Goal: Download file/media

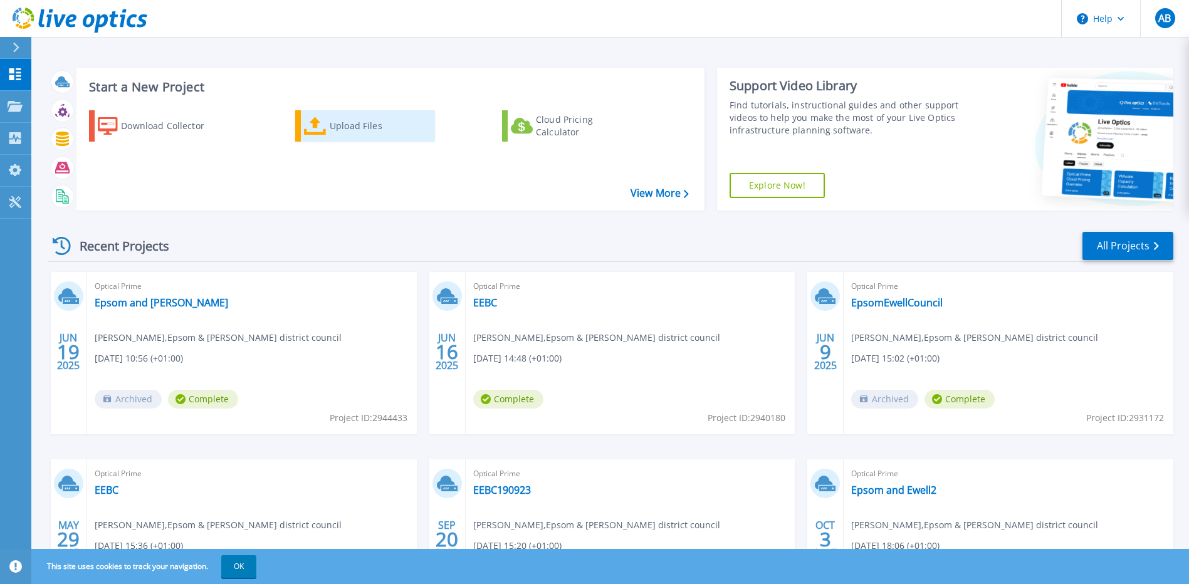
click at [322, 138] on link "Upload Files" at bounding box center [365, 125] width 140 height 31
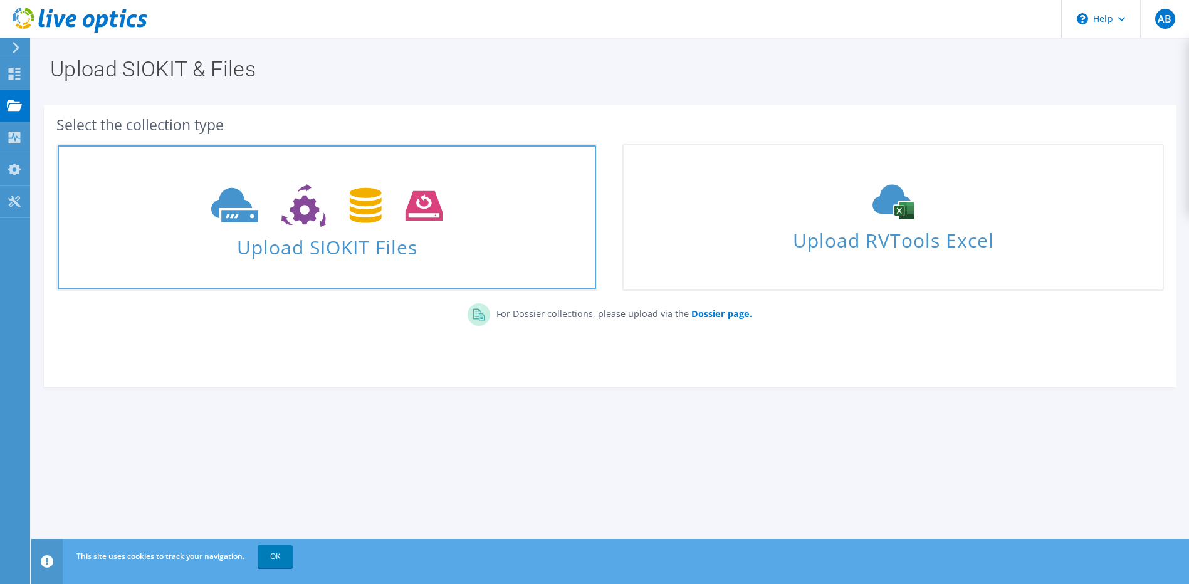
click at [339, 215] on icon at bounding box center [326, 205] width 231 height 43
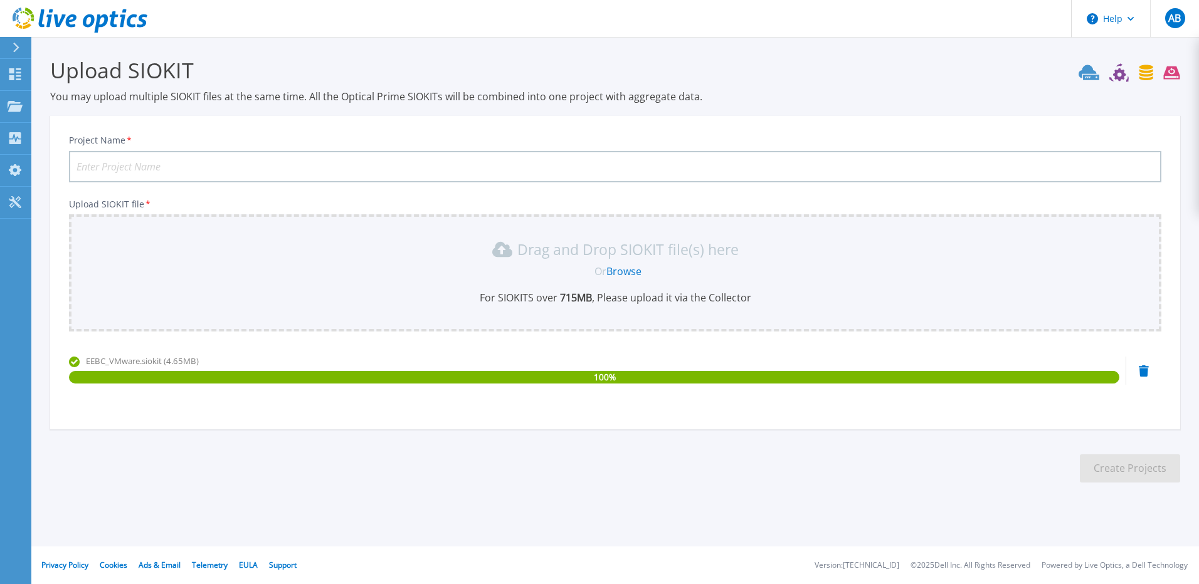
click at [176, 168] on input "Project Name *" at bounding box center [615, 166] width 1092 height 31
paste input "VMware"
type input "VMwareEEBC2025"
click at [1145, 463] on button "Create Projects" at bounding box center [1130, 469] width 100 height 28
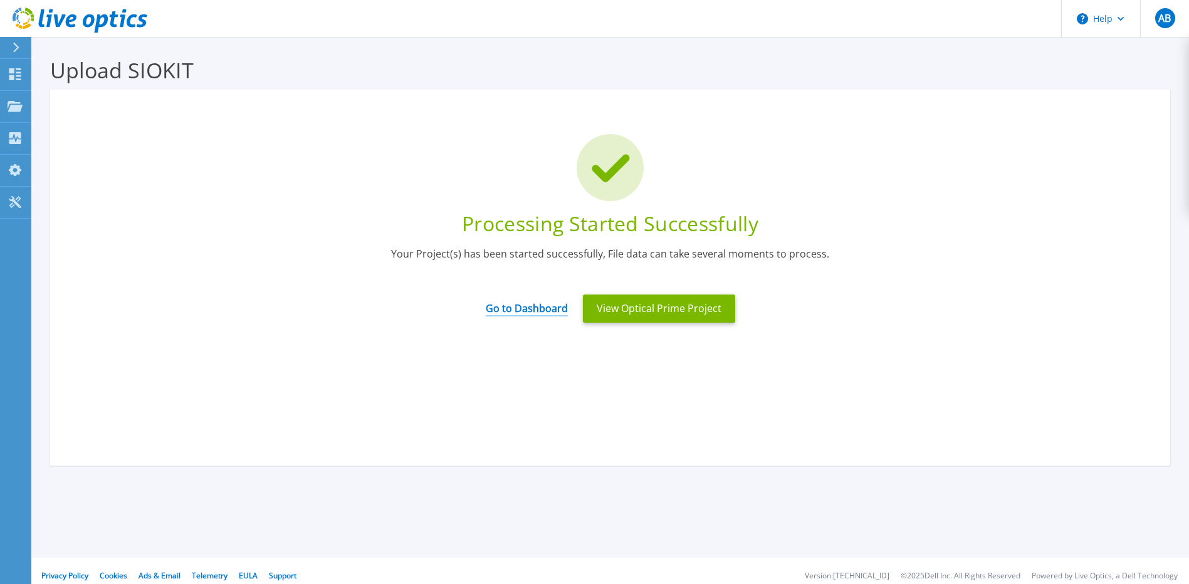
click at [523, 303] on link "Go to Dashboard" at bounding box center [527, 304] width 82 height 24
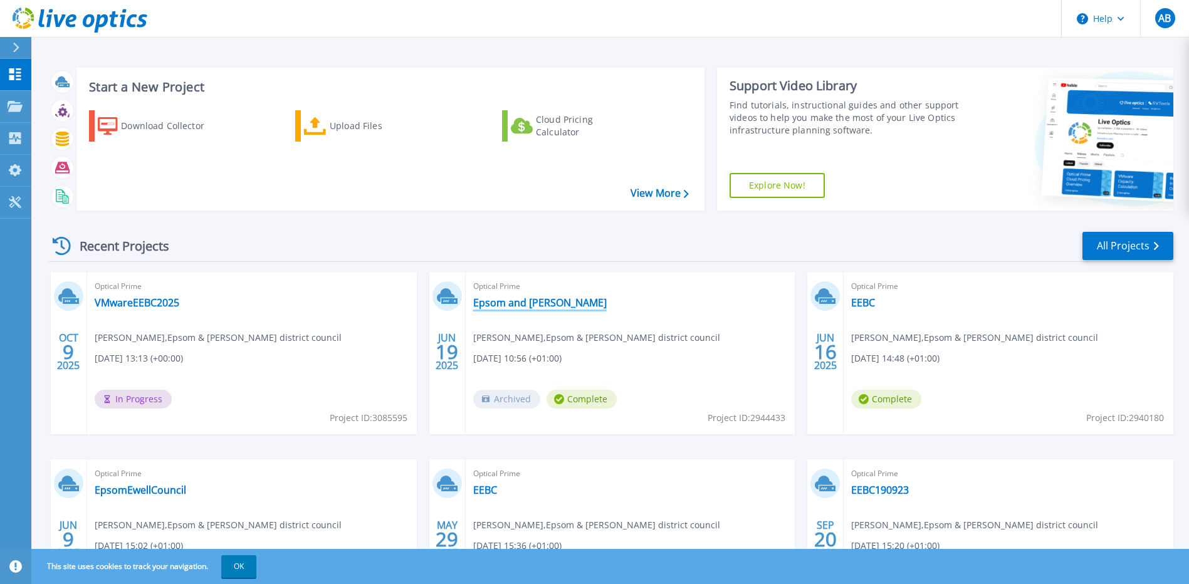
click at [511, 302] on link "Epsom and Ewell" at bounding box center [540, 303] width 134 height 13
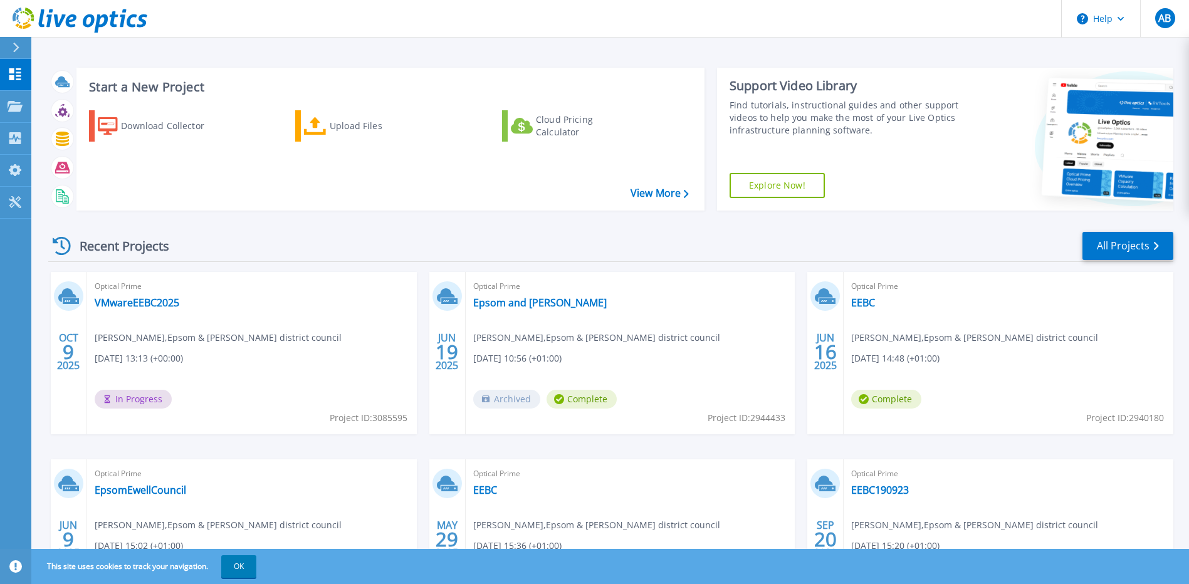
scroll to position [110, 0]
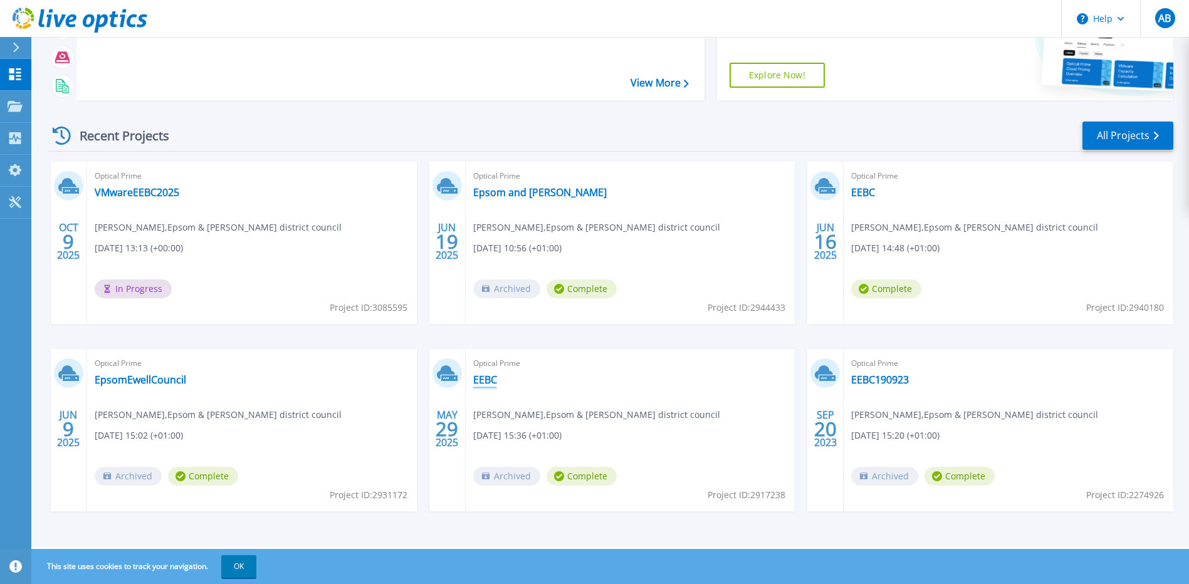
click at [484, 381] on link "EEBC" at bounding box center [485, 380] width 24 height 13
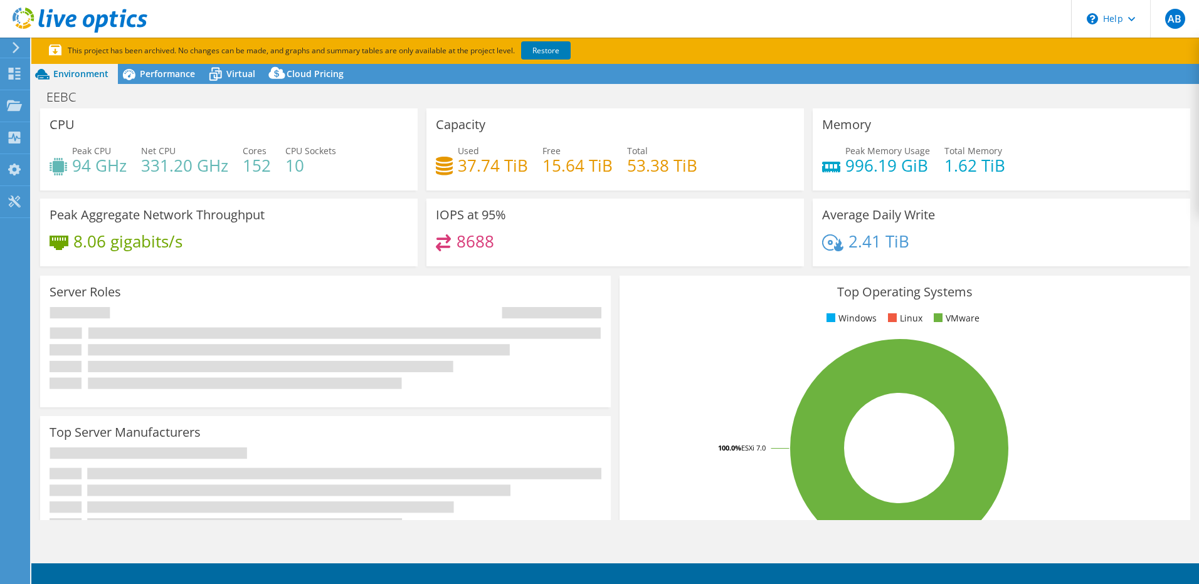
select select "USD"
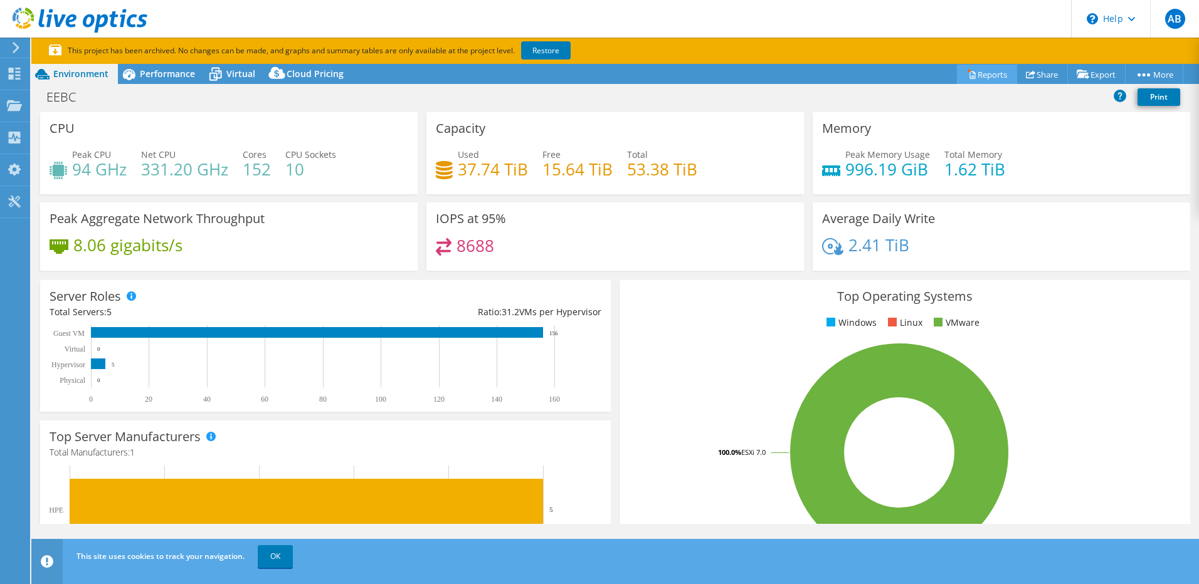
click at [981, 78] on link "Reports" at bounding box center [987, 74] width 60 height 19
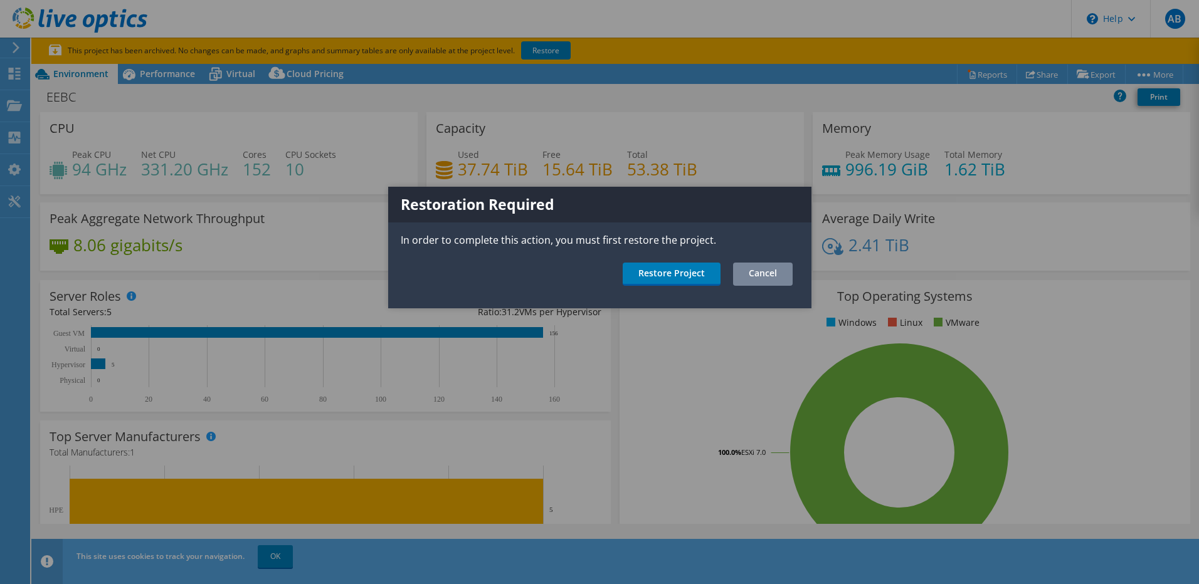
click at [772, 270] on link "Cancel" at bounding box center [763, 274] width 60 height 23
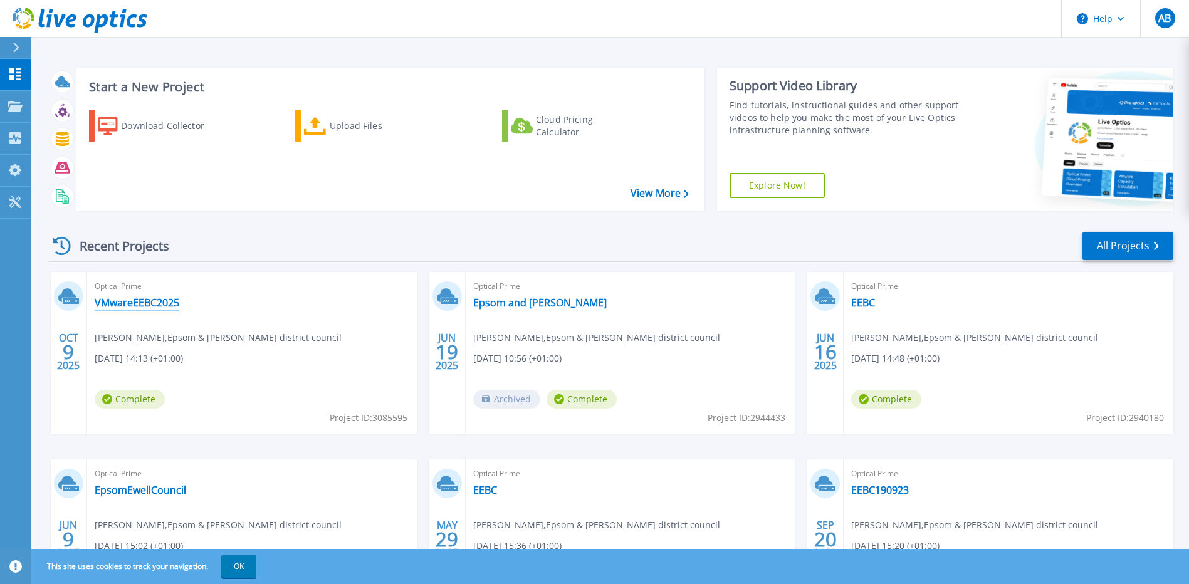
click at [150, 307] on link "VMwareEEBC2025" at bounding box center [137, 303] width 85 height 13
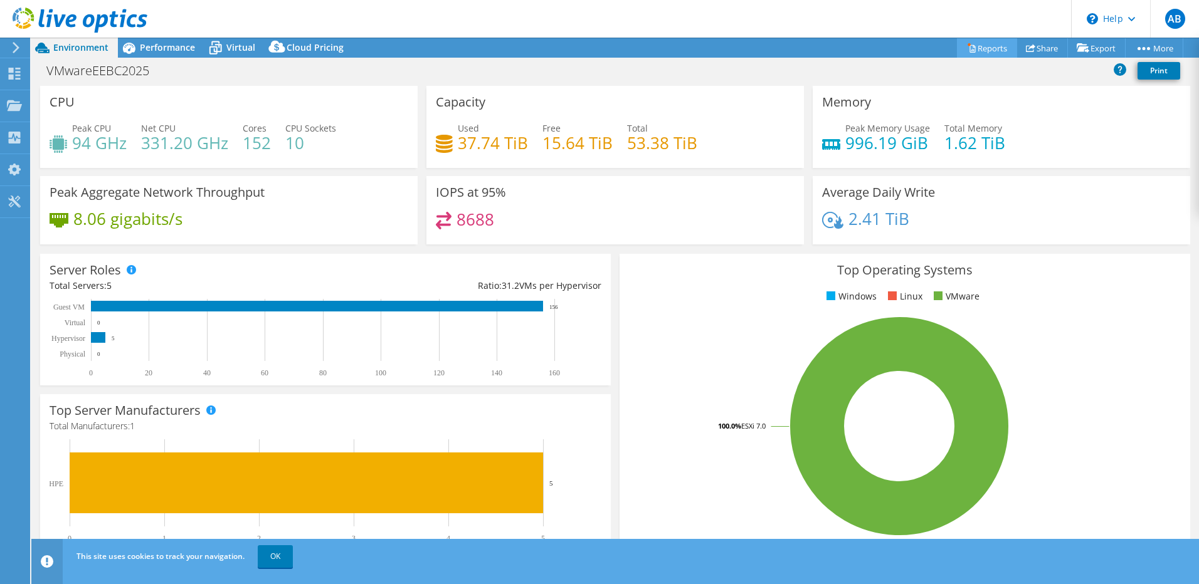
click at [985, 46] on link "Reports" at bounding box center [987, 47] width 60 height 19
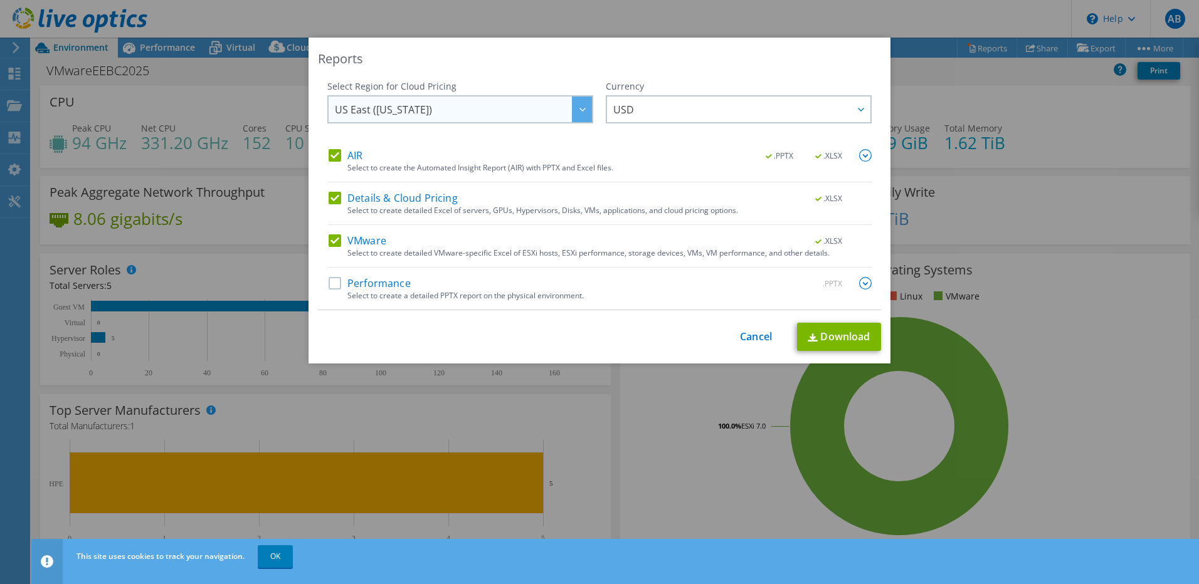
click at [572, 117] on div at bounding box center [582, 110] width 20 height 26
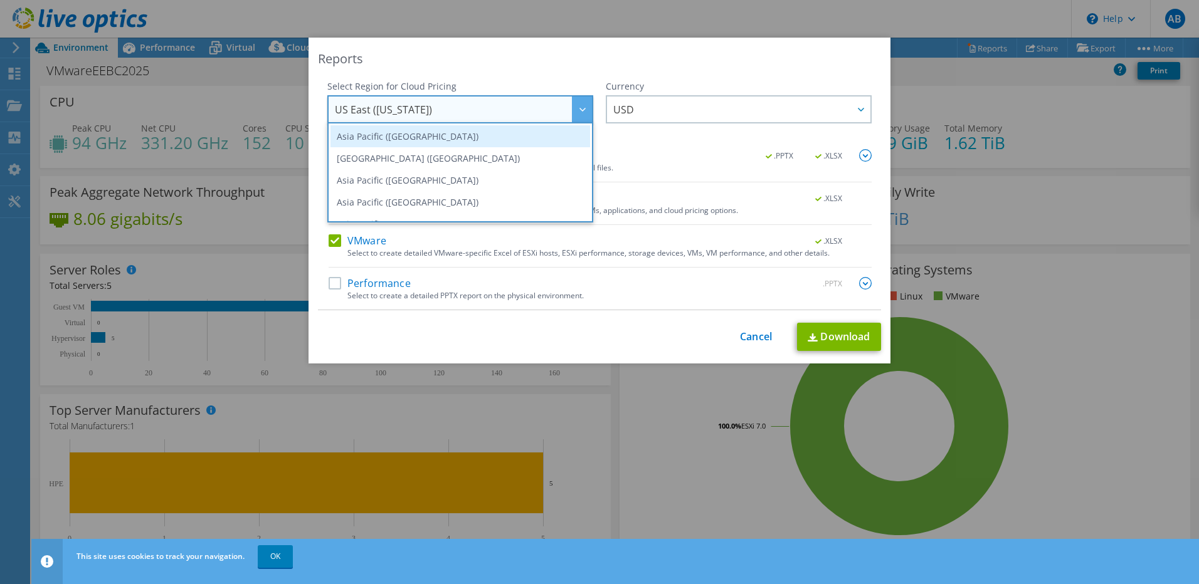
scroll to position [169, 0]
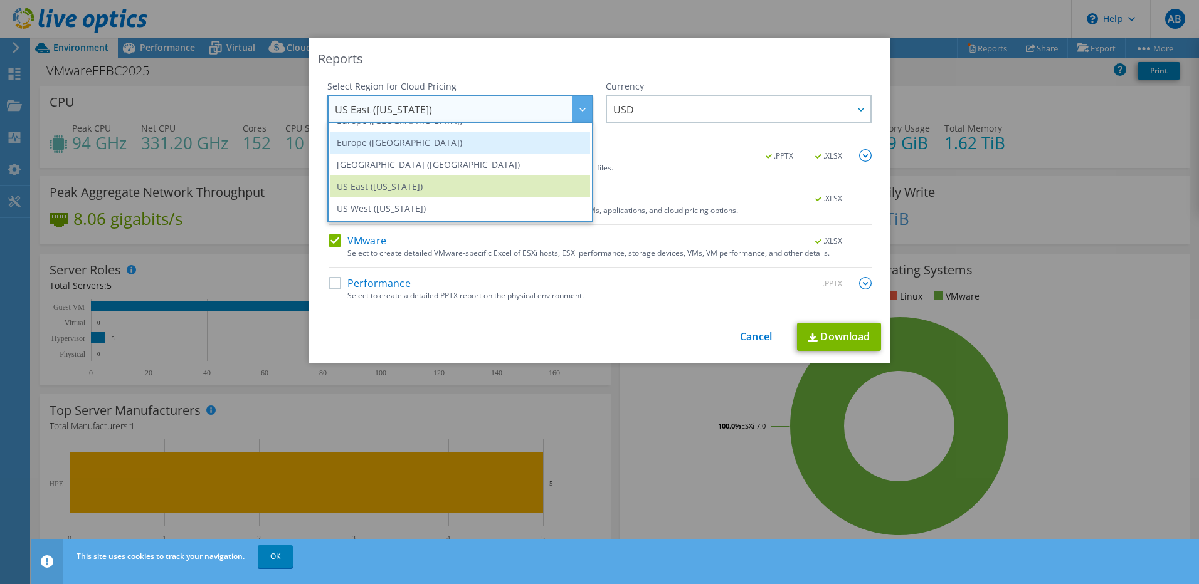
click at [403, 144] on li "Europe ([GEOGRAPHIC_DATA])" at bounding box center [460, 143] width 260 height 22
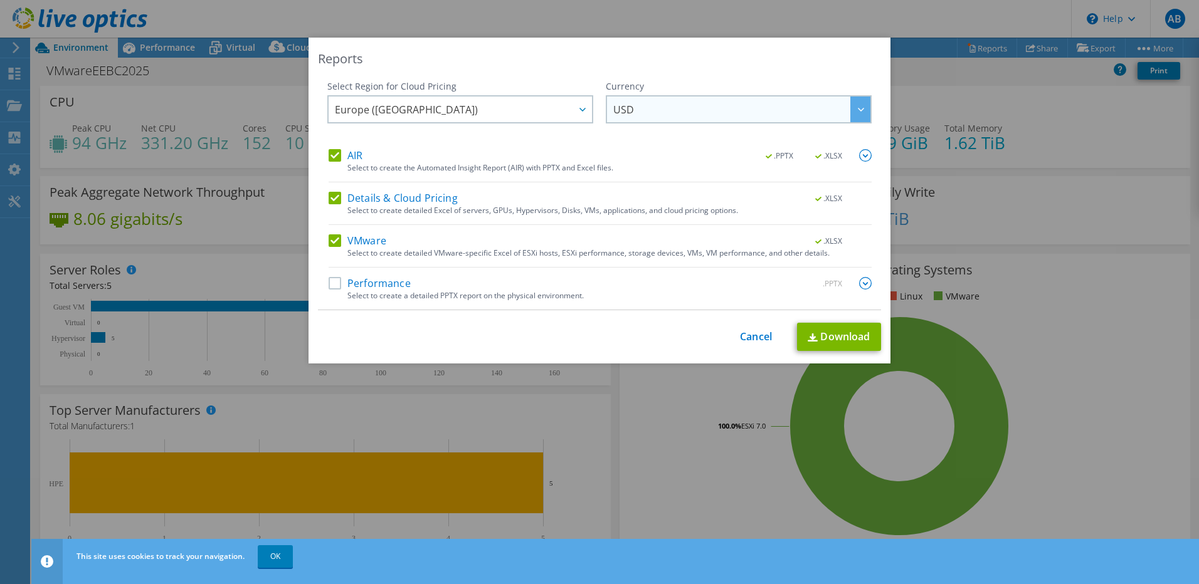
click at [700, 113] on span "USD" at bounding box center [741, 110] width 257 height 26
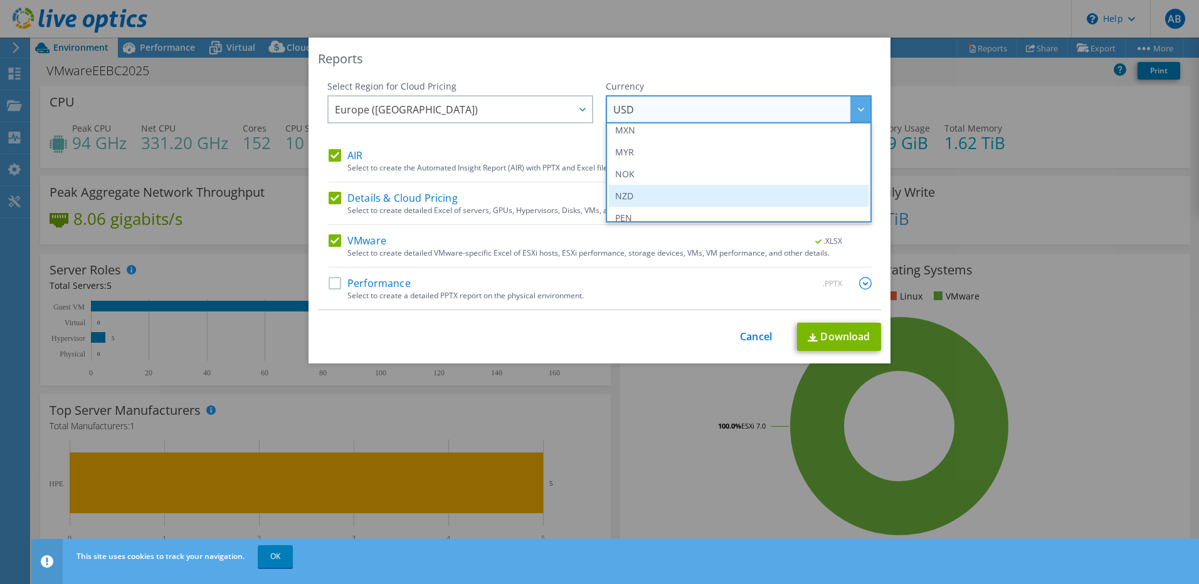
scroll to position [188, 0]
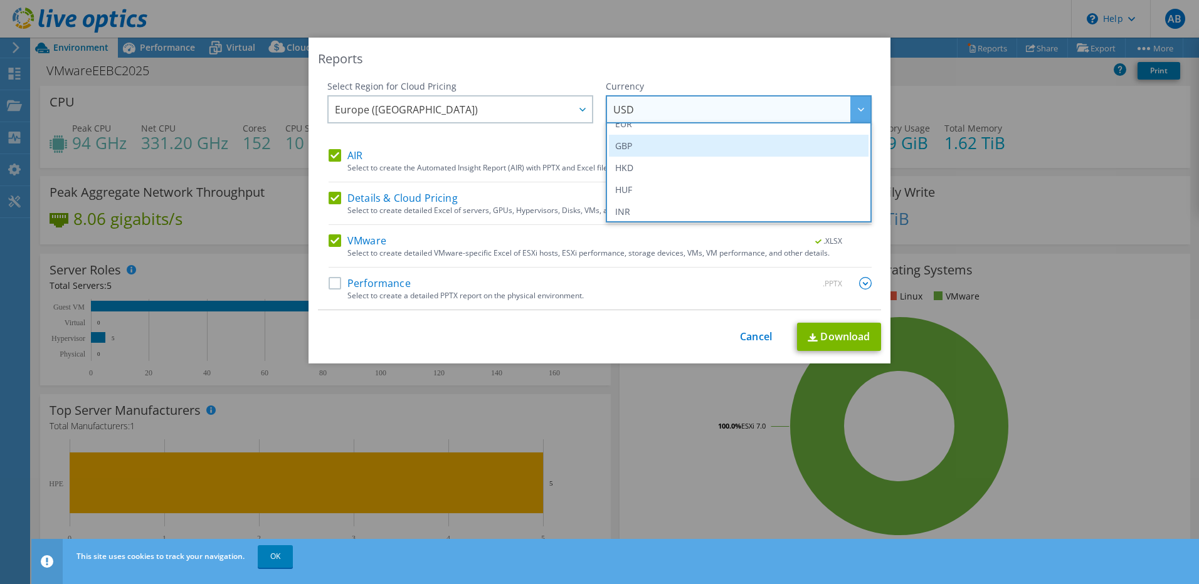
click at [641, 147] on li "GBP" at bounding box center [739, 146] width 260 height 22
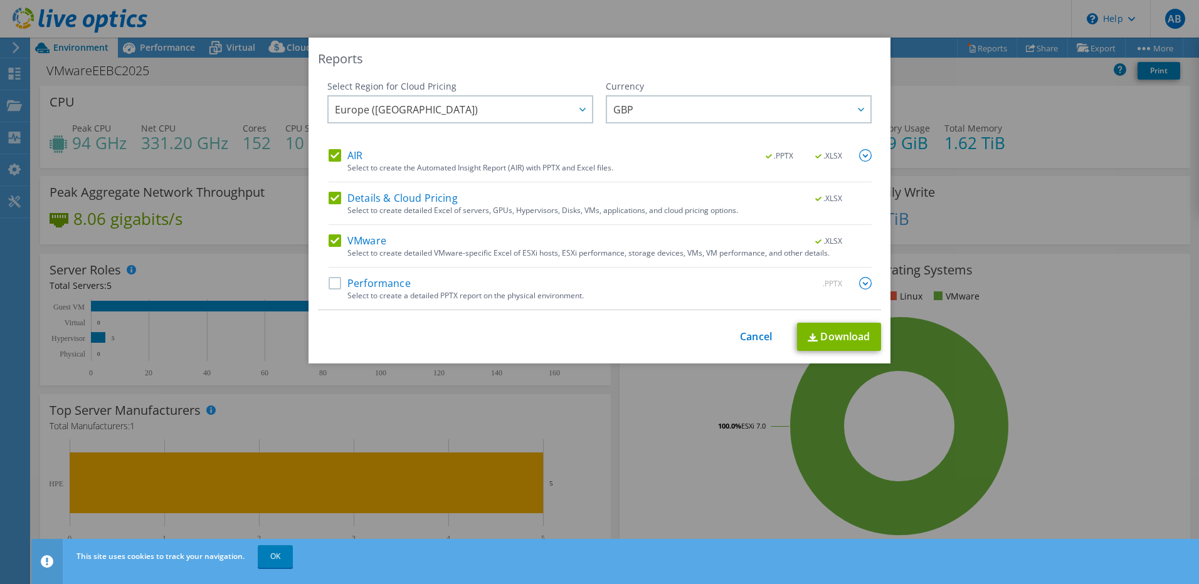
click at [330, 161] on label "AIR" at bounding box center [346, 155] width 34 height 13
click at [0, 0] on input "AIR" at bounding box center [0, 0] width 0 height 0
click at [329, 196] on label "Details & Cloud Pricing" at bounding box center [393, 198] width 129 height 13
click at [0, 0] on input "Details & Cloud Pricing" at bounding box center [0, 0] width 0 height 0
click at [829, 333] on link "Download" at bounding box center [839, 337] width 84 height 28
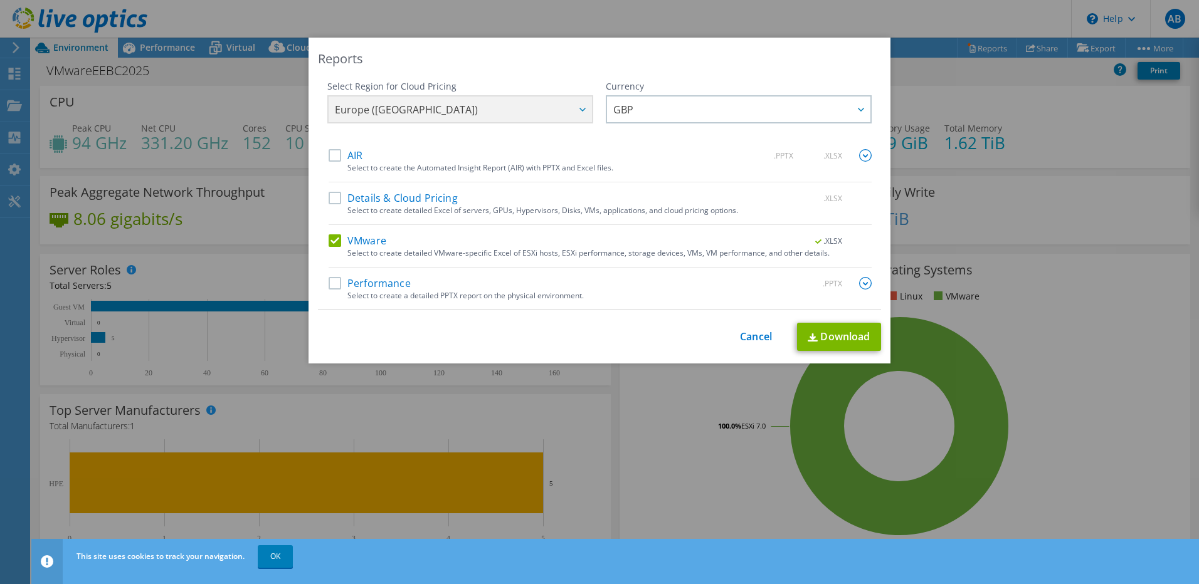
click at [729, 330] on div "This process may take a while, please wait... Cancel Download" at bounding box center [599, 337] width 563 height 28
click at [745, 338] on link "Cancel" at bounding box center [756, 337] width 32 height 12
